Goal: Obtain resource: Download file/media

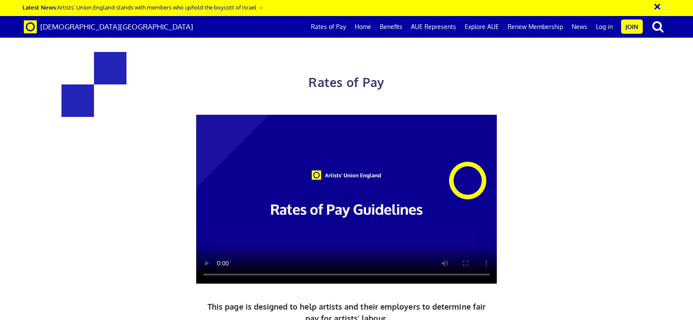
scroll to position [433, 0]
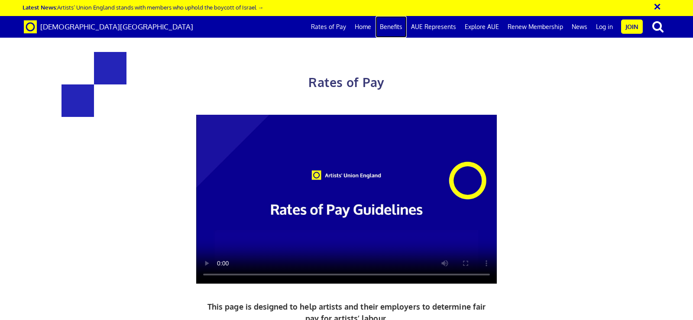
click at [397, 26] on link "Benefits" at bounding box center [391, 27] width 31 height 22
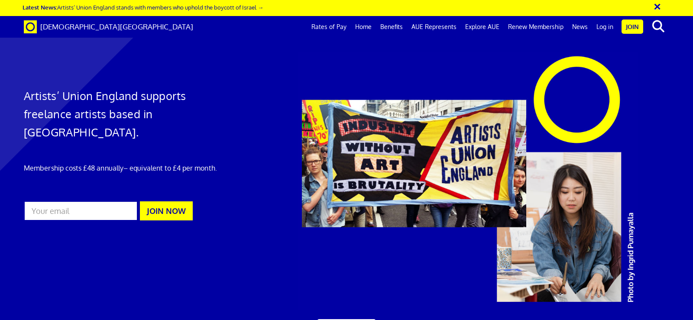
scroll to position [524, 0]
click at [367, 28] on link "Home" at bounding box center [363, 27] width 25 height 22
click at [476, 23] on link "Explore AUE" at bounding box center [482, 27] width 43 height 22
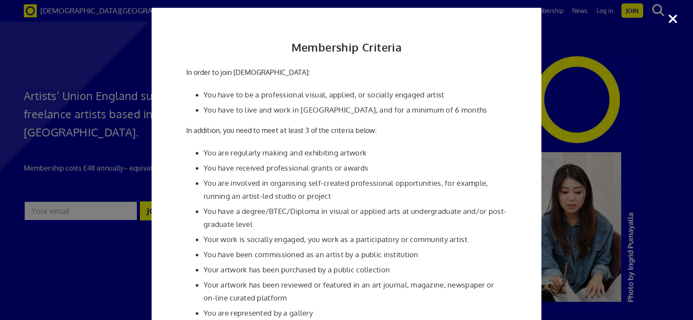
scroll to position [0, 0]
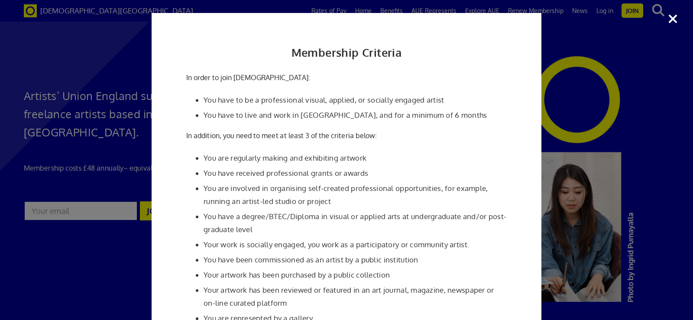
scroll to position [130, 0]
click at [679, 18] on div "Membership Criteria In order to join [DEMOGRAPHIC_DATA]: You have to be a profe…" at bounding box center [346, 160] width 693 height 320
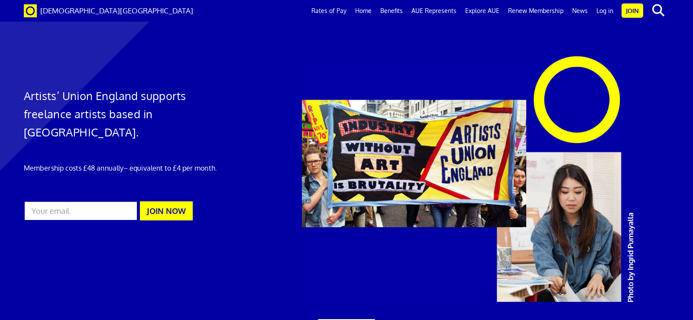
scroll to position [1286, 0]
